Goal: Find specific page/section: Find specific page/section

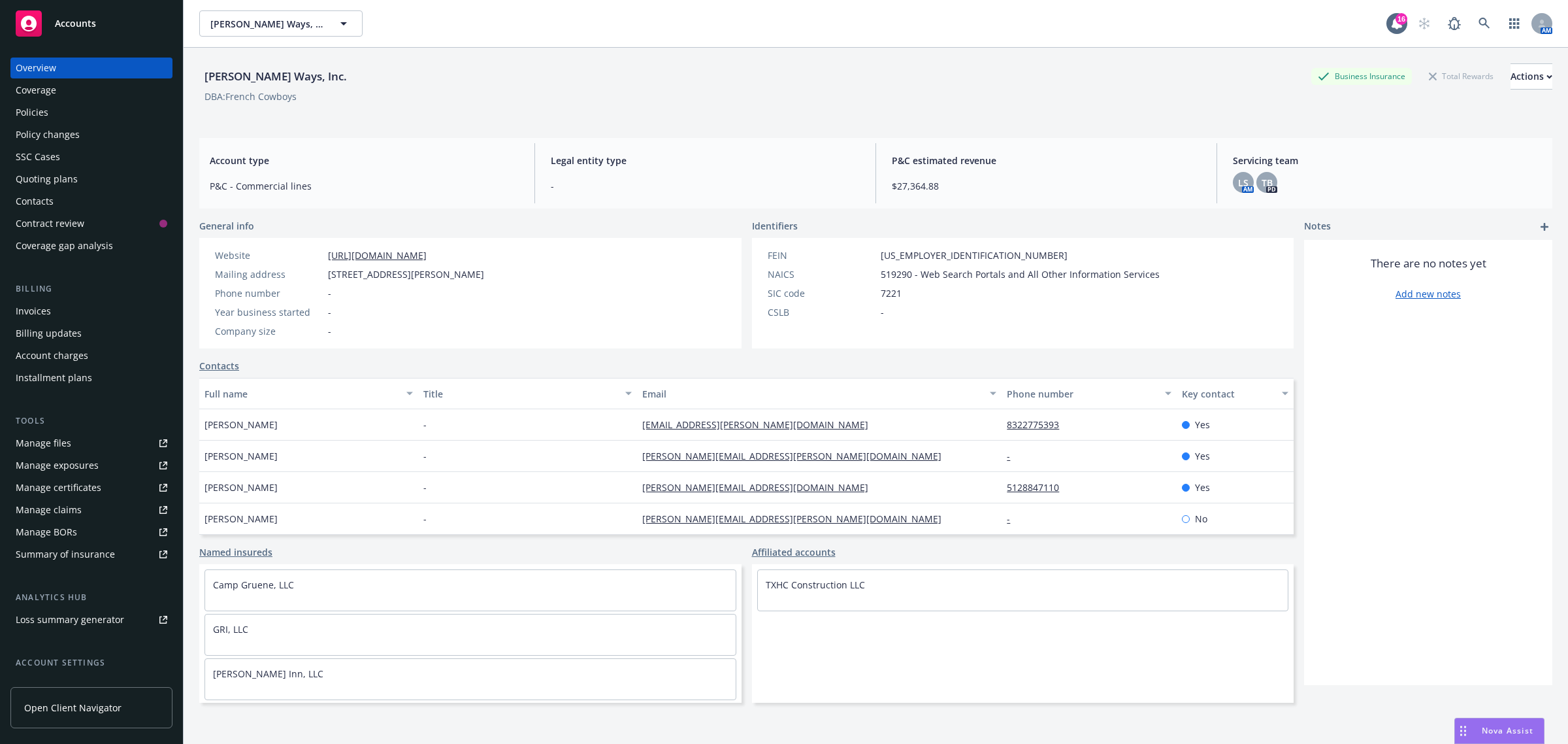
click at [54, 308] on div "Invoices" at bounding box center [91, 311] width 151 height 21
